Goal: Task Accomplishment & Management: Manage account settings

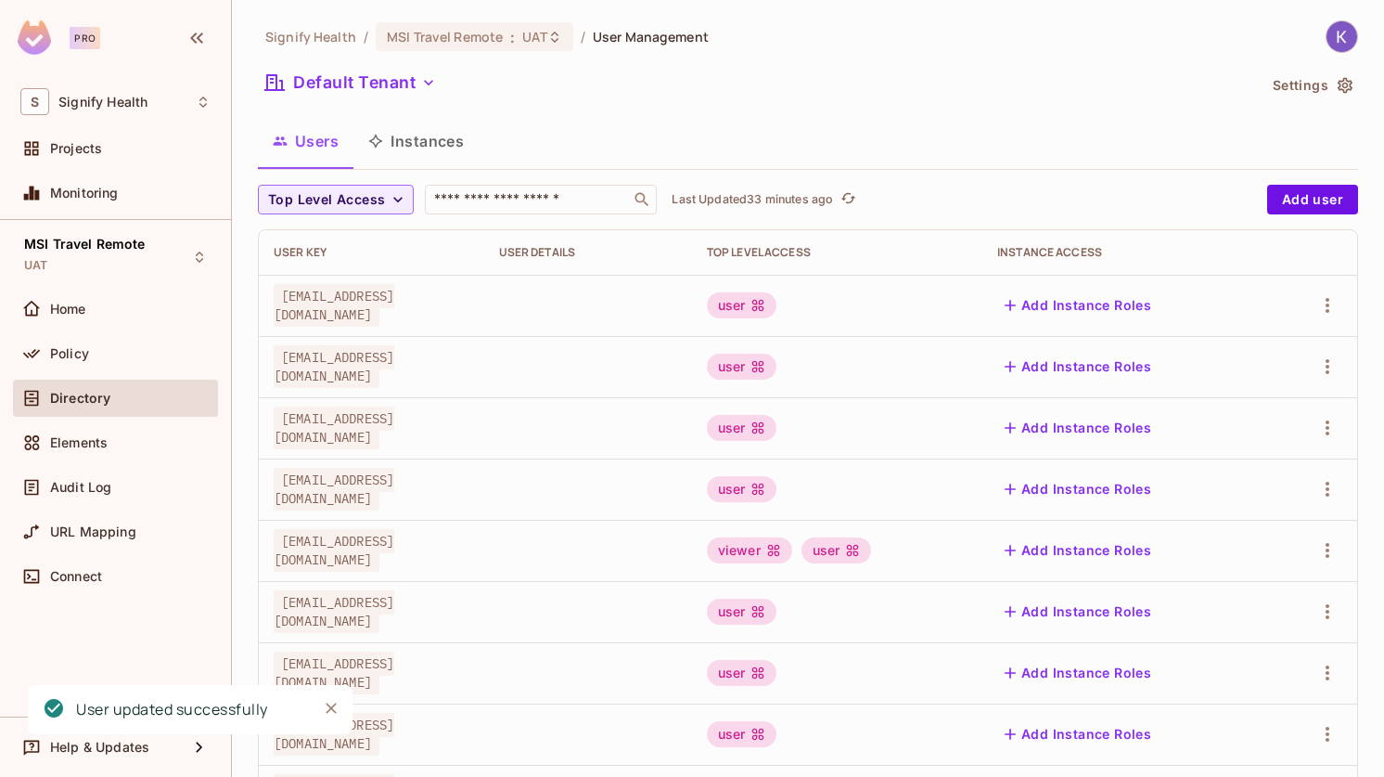
scroll to position [153, 0]
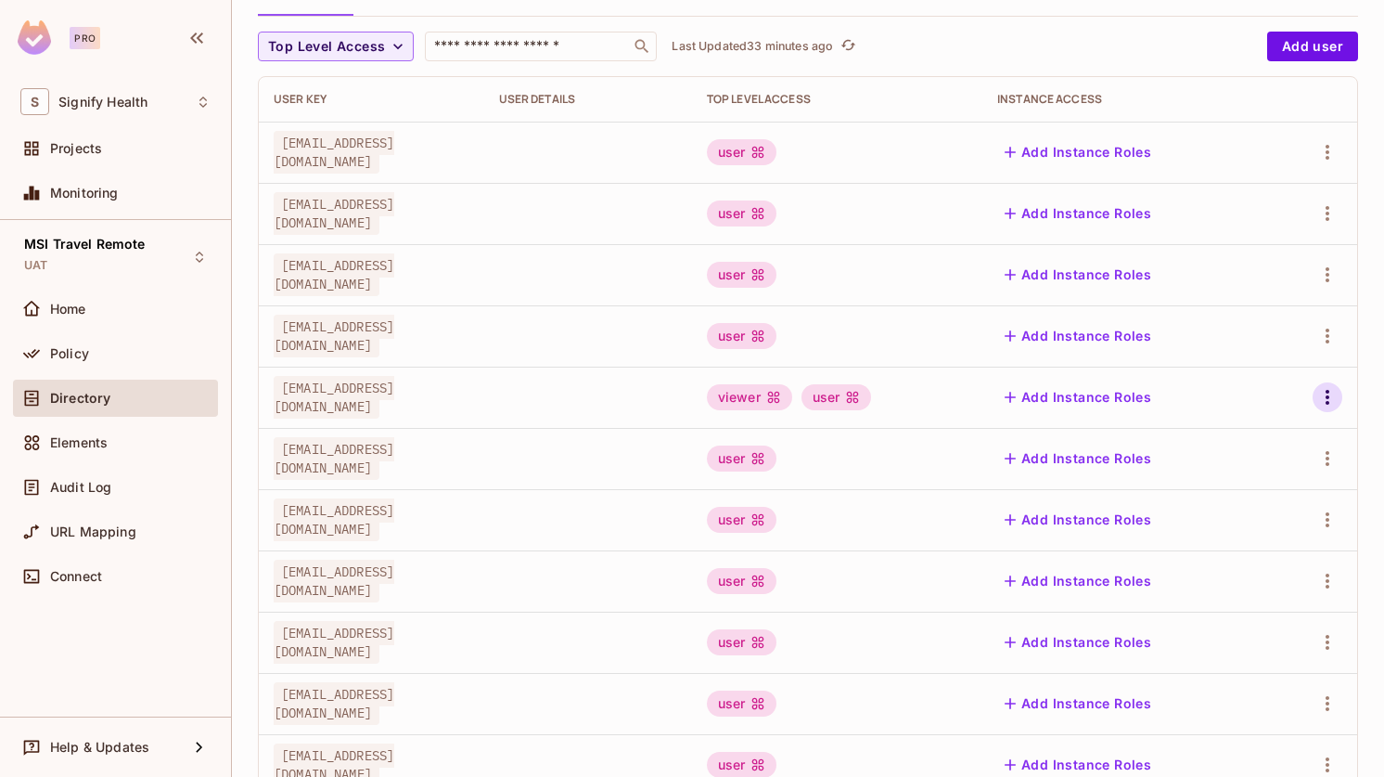
click at [1320, 400] on icon "button" at bounding box center [1327, 397] width 22 height 22
click at [1239, 425] on span "Edit" at bounding box center [1230, 440] width 36 height 30
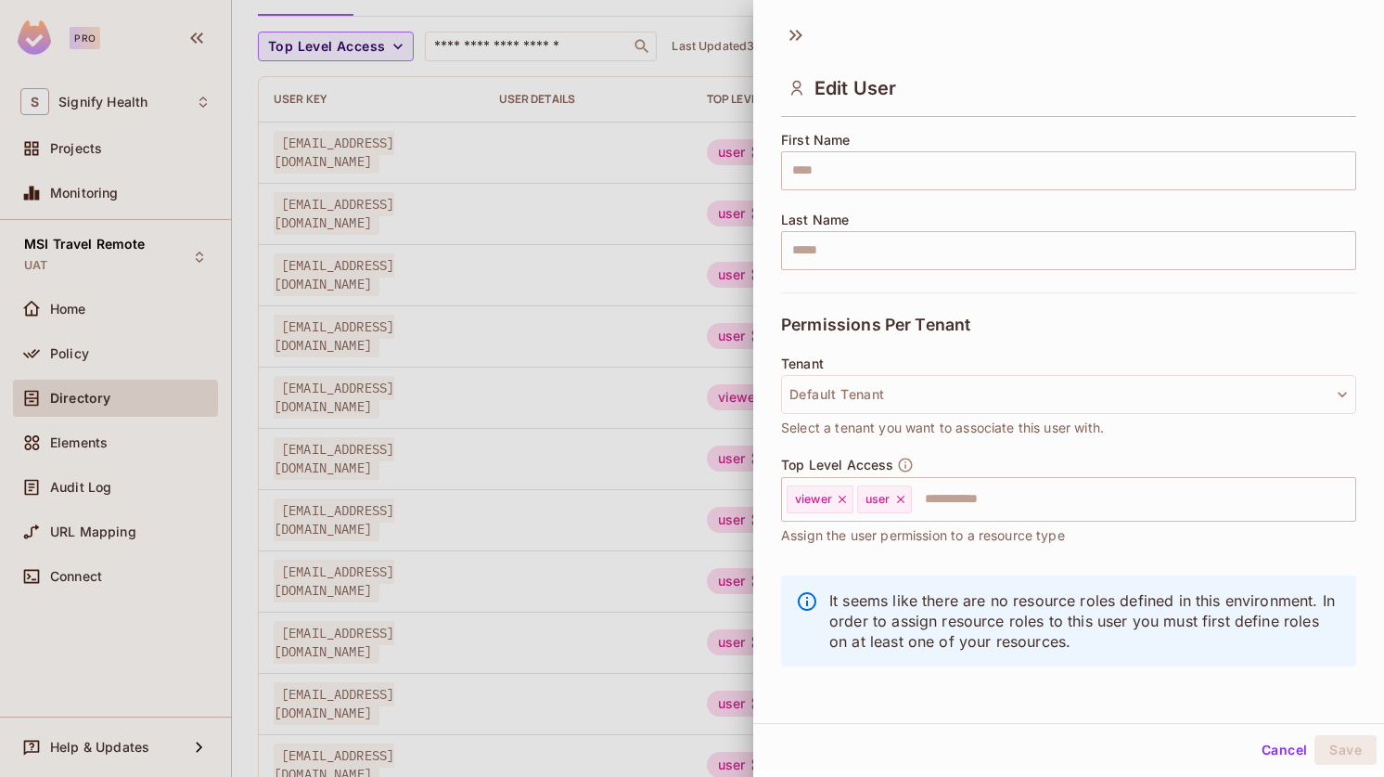
scroll to position [3, 0]
click at [845, 500] on icon at bounding box center [842, 496] width 13 height 13
click at [1339, 751] on button "Save" at bounding box center [1346, 747] width 62 height 30
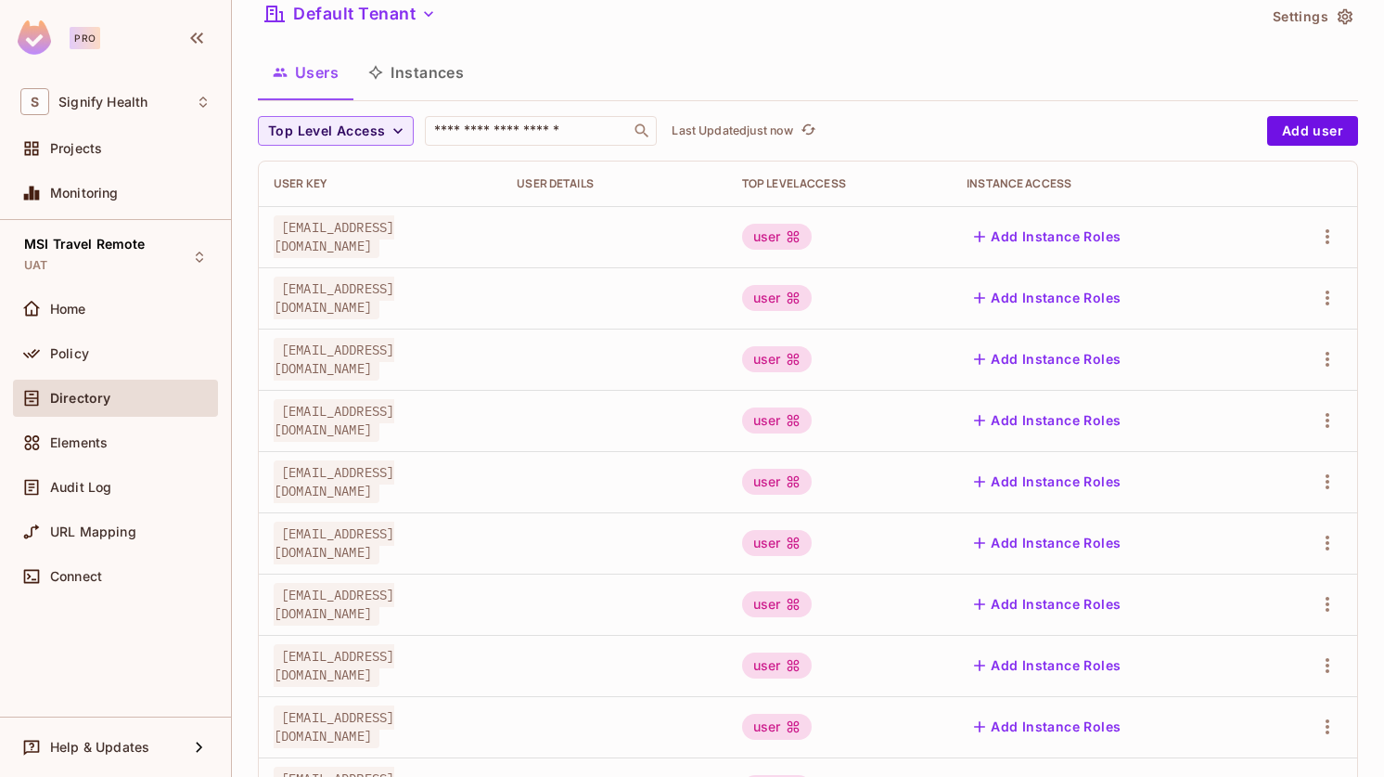
scroll to position [55, 0]
